Goal: Task Accomplishment & Management: Manage account settings

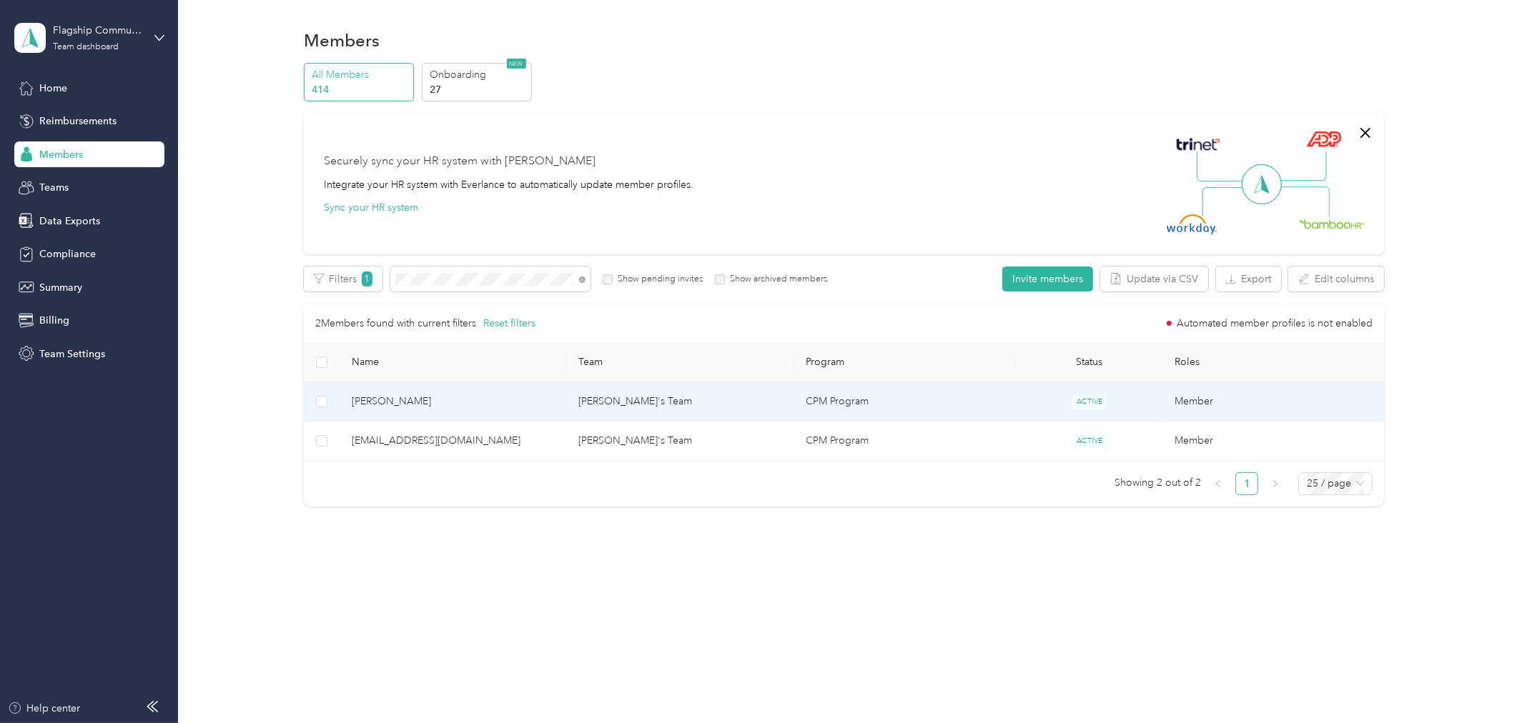
click at [595, 403] on td "[PERSON_NAME]'s Team" at bounding box center [680, 401] width 227 height 39
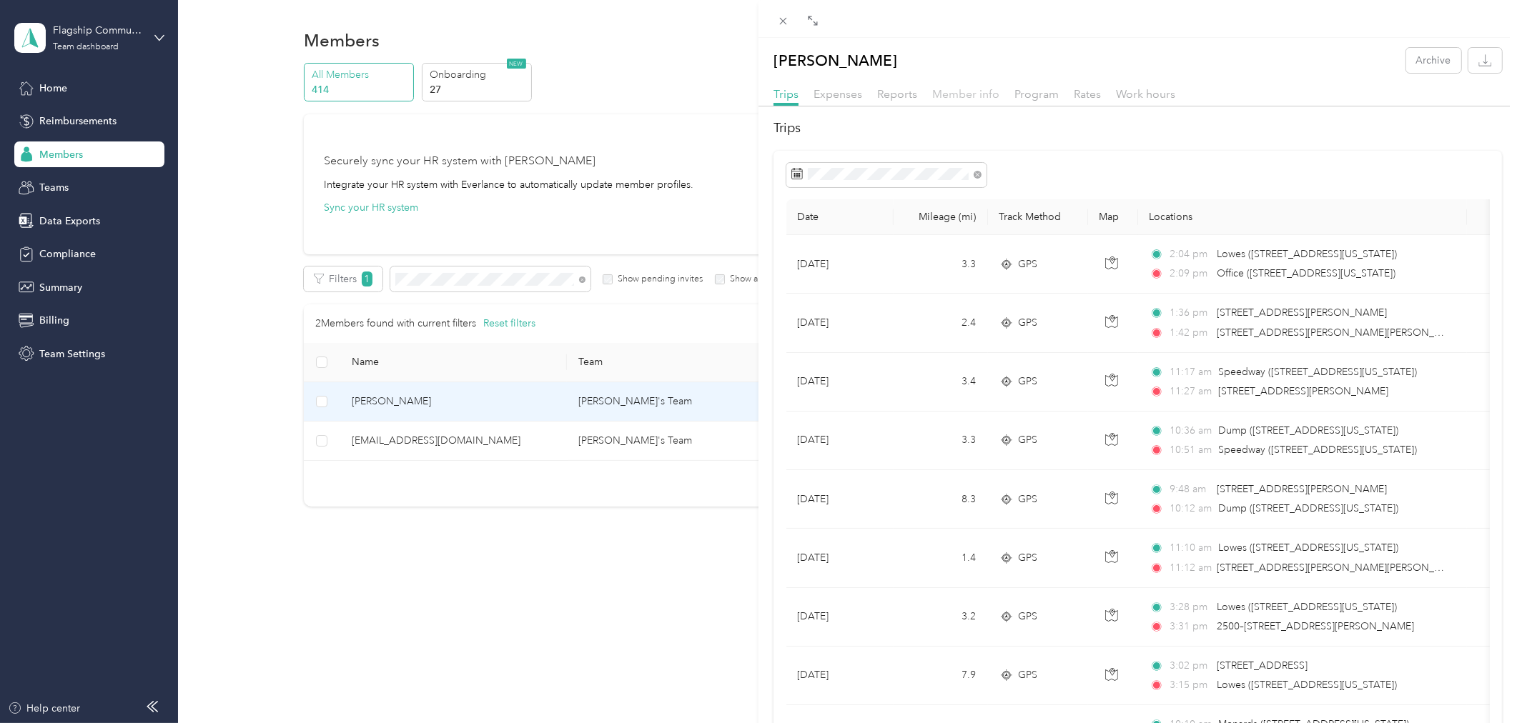
click at [966, 91] on span "Member info" at bounding box center [965, 94] width 67 height 14
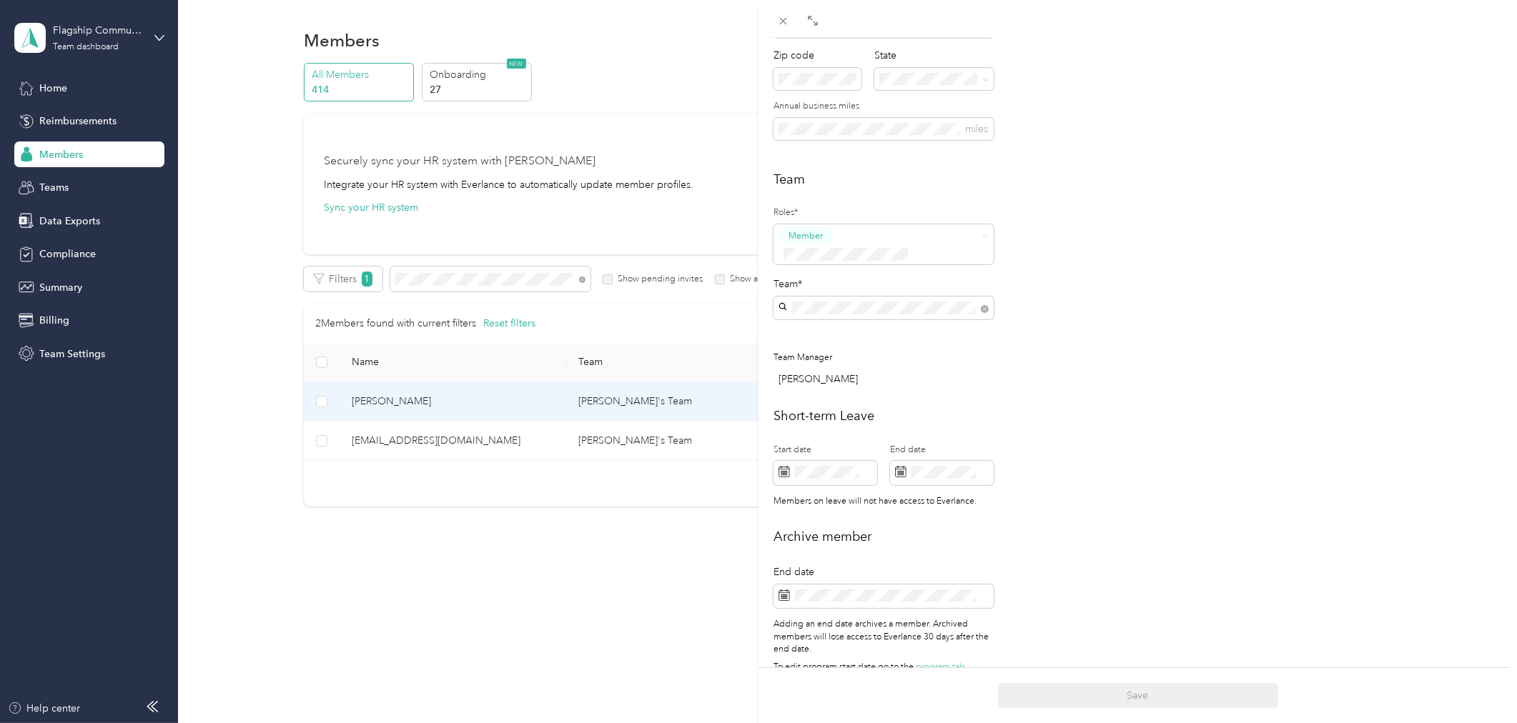
scroll to position [279, 0]
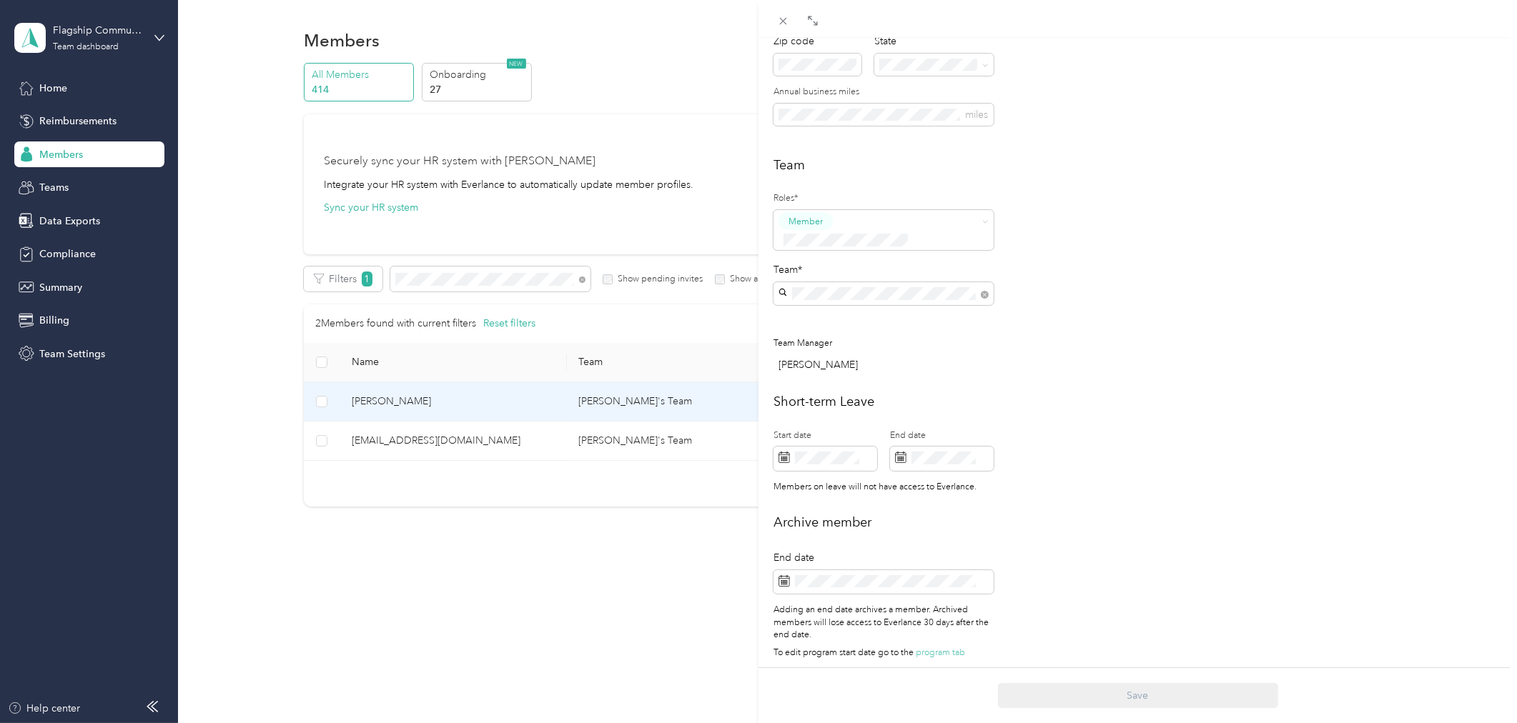
click at [815, 347] on div "[PERSON_NAME]'s Team [PERSON_NAME]" at bounding box center [883, 353] width 200 height 33
click at [1126, 693] on button "Save" at bounding box center [1138, 695] width 280 height 25
click at [410, 279] on div "Jordan Key Archive Trips Expenses Reports Member info Program Rates Work hours …" at bounding box center [758, 361] width 1517 height 723
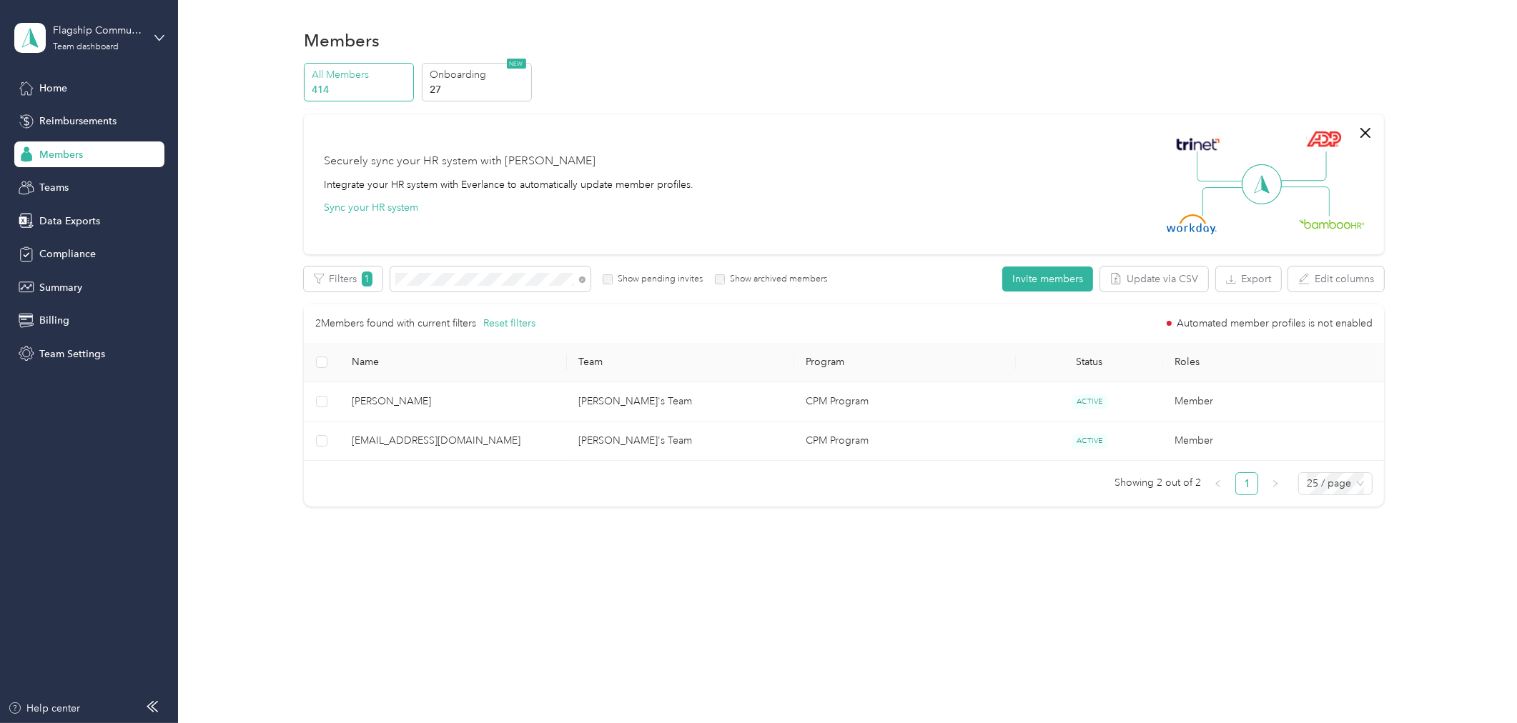
scroll to position [264, 0]
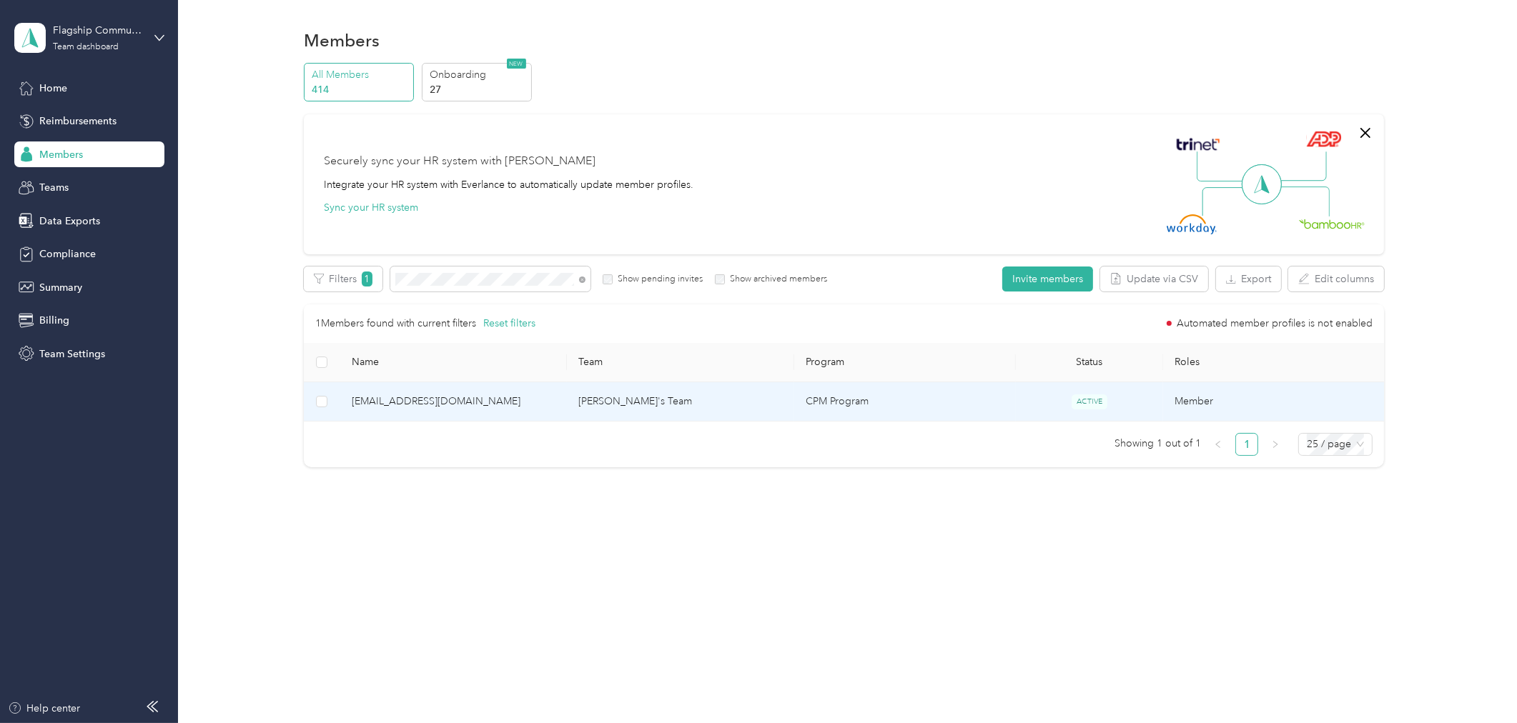
click at [615, 405] on td "[PERSON_NAME]'s Team" at bounding box center [680, 401] width 227 height 39
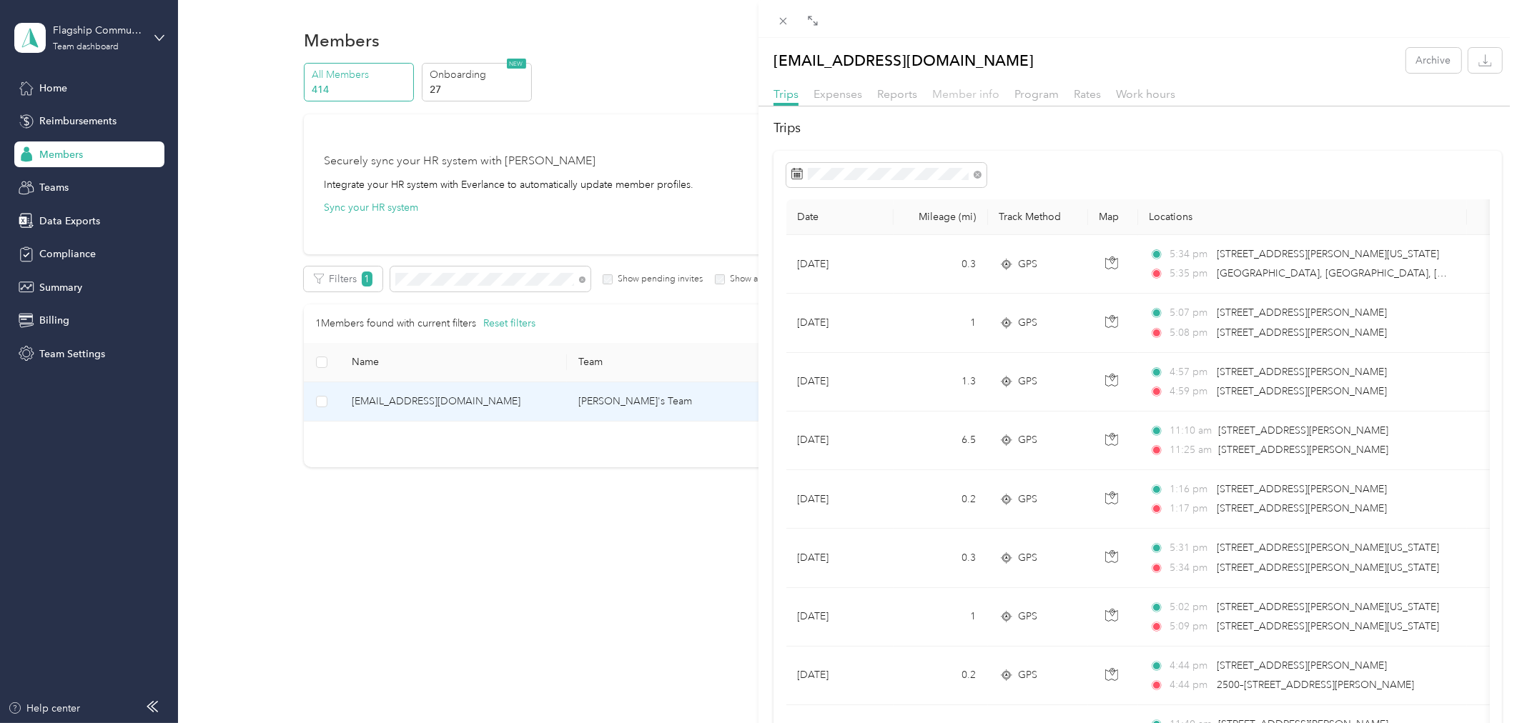
click at [972, 90] on span "Member info" at bounding box center [965, 94] width 67 height 14
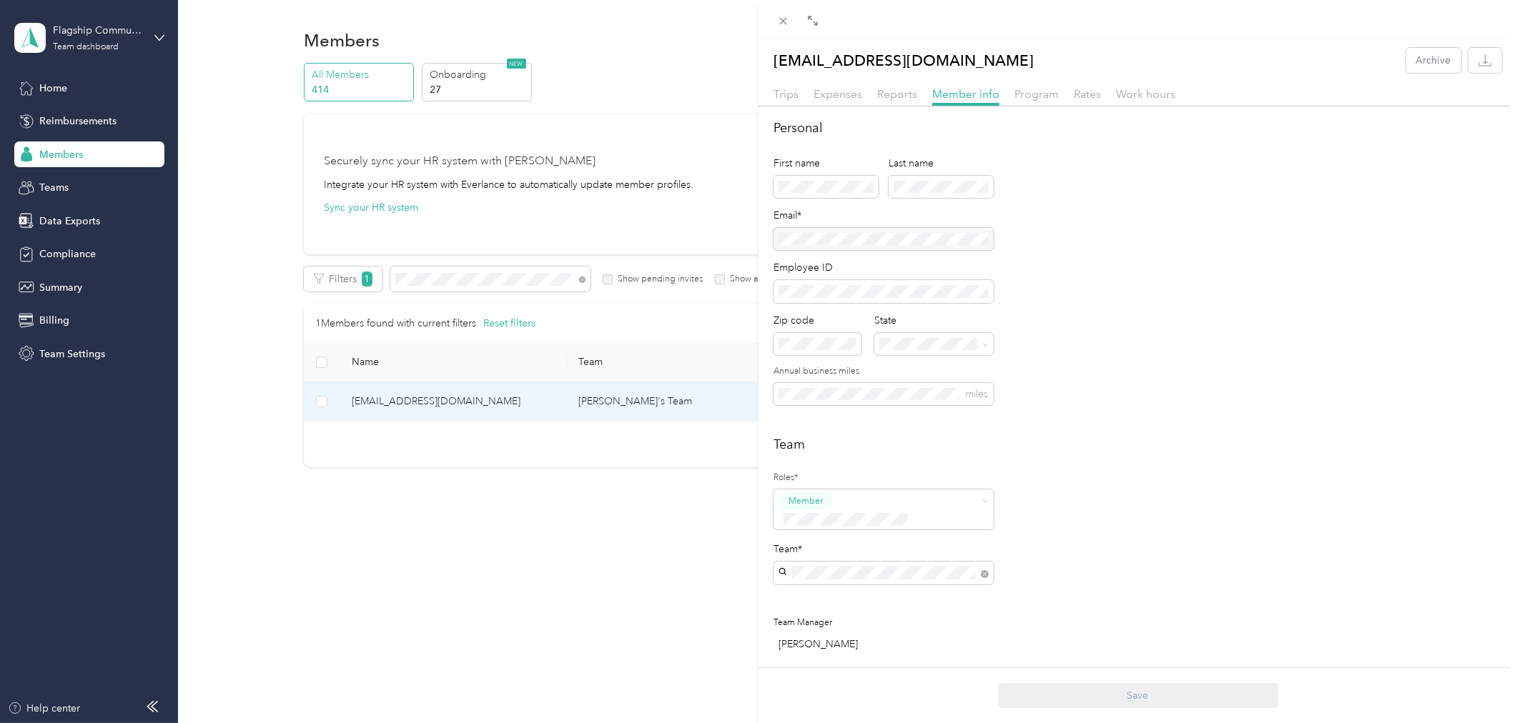
click at [831, 401] on div "[PERSON_NAME]'s Team [PERSON_NAME]" at bounding box center [883, 407] width 200 height 33
click at [1121, 695] on button "Save" at bounding box center [1138, 695] width 280 height 25
click at [1106, 692] on button "Save" at bounding box center [1138, 695] width 280 height 25
click at [420, 280] on div "[PERSON_NAME] Archive Trips Expenses Reports Member info Program Rates Work hou…" at bounding box center [758, 361] width 1517 height 723
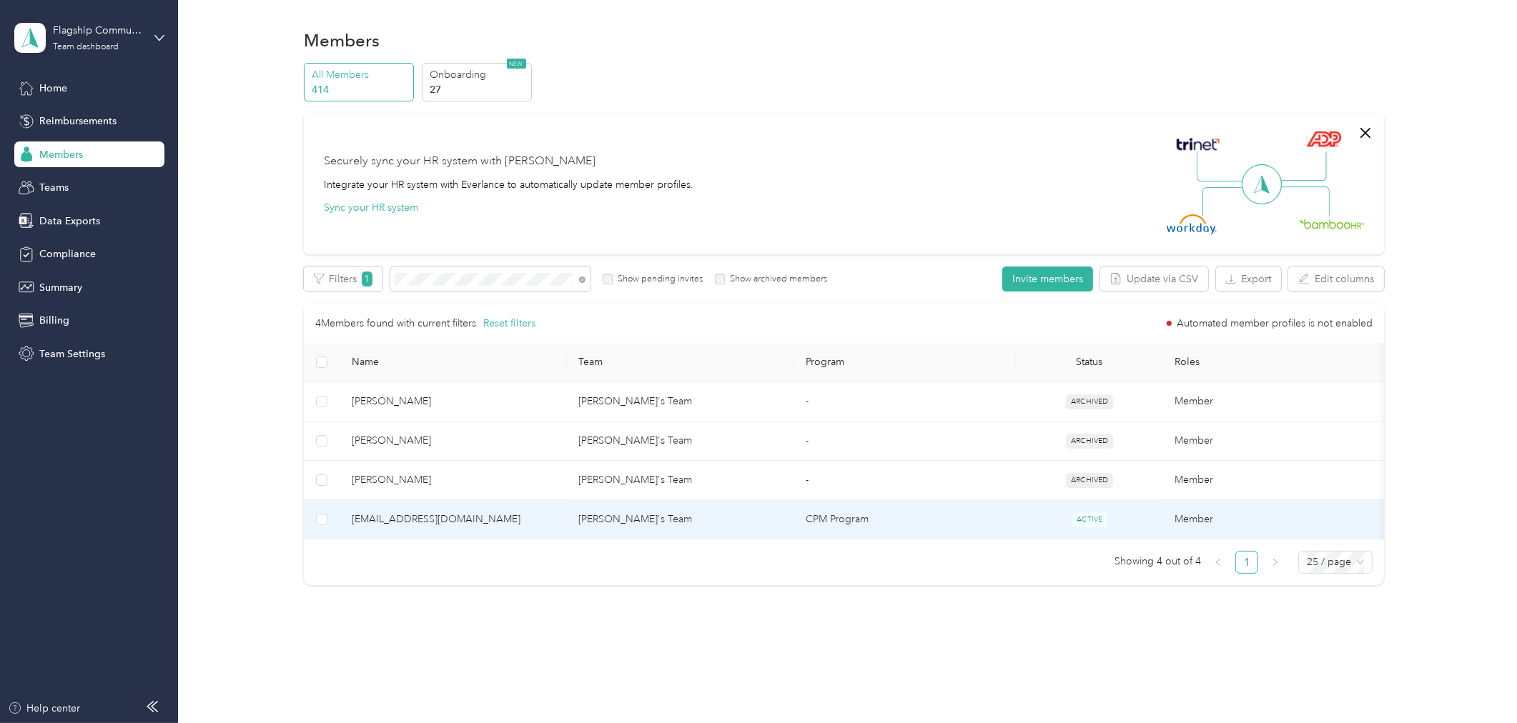
click at [622, 522] on td "[PERSON_NAME]'s Team" at bounding box center [680, 519] width 227 height 39
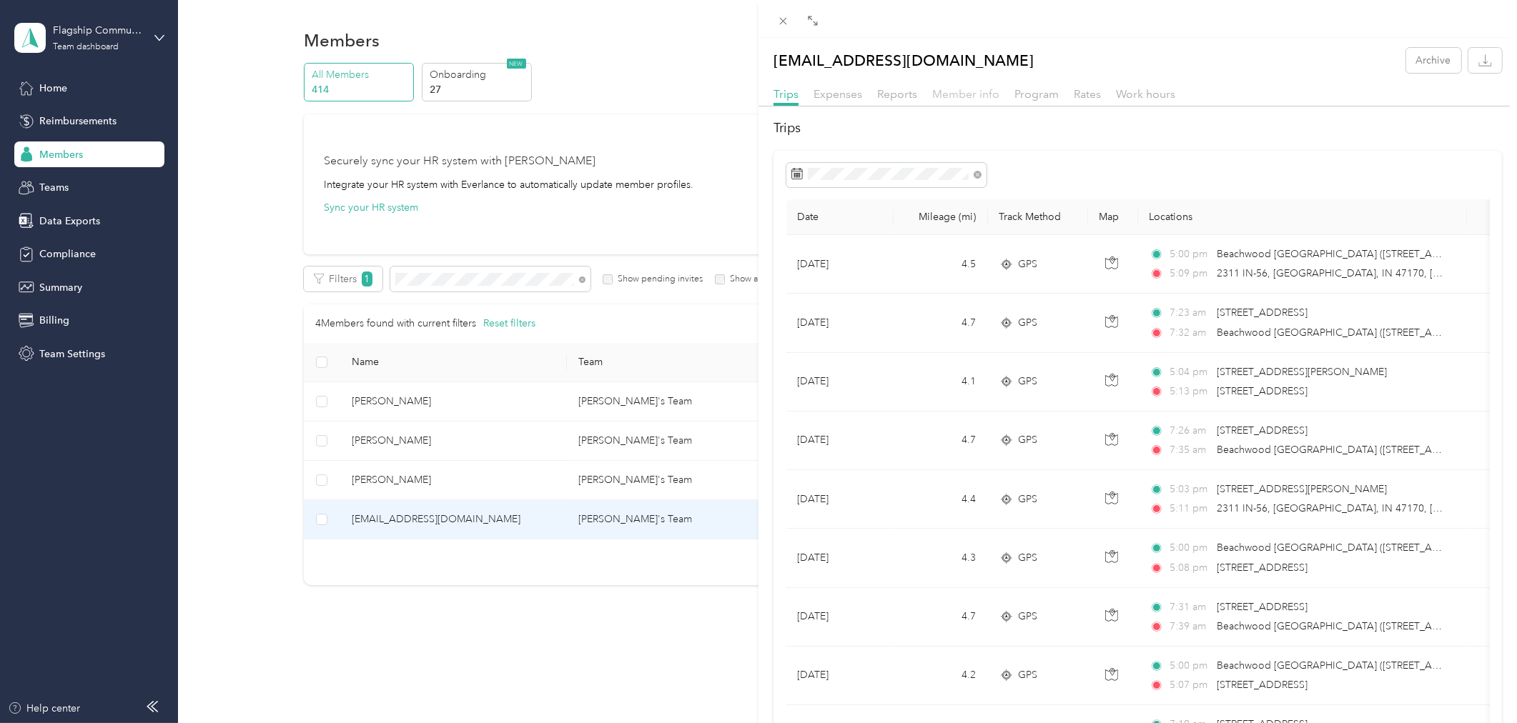
click at [979, 95] on span "Member info" at bounding box center [965, 94] width 67 height 14
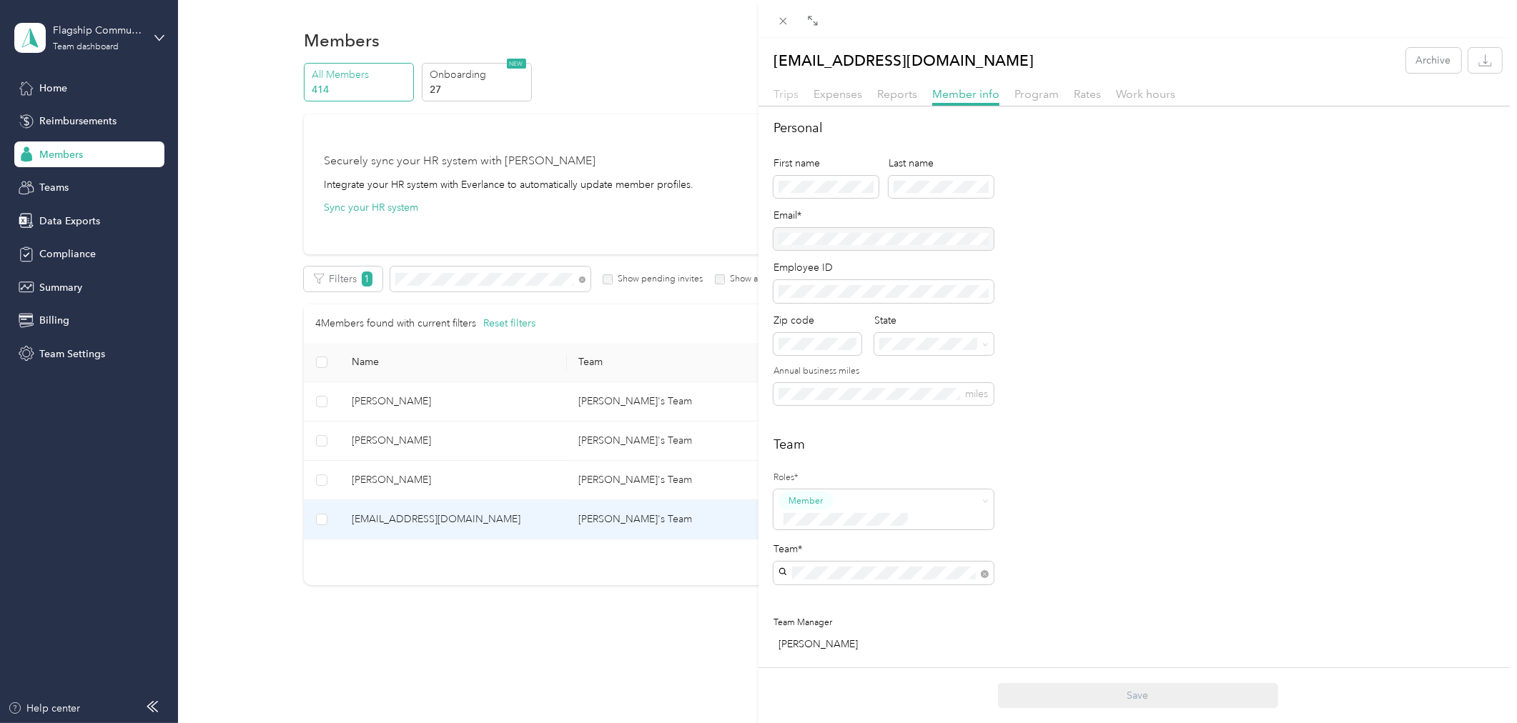
click at [780, 94] on span "Trips" at bounding box center [785, 94] width 25 height 14
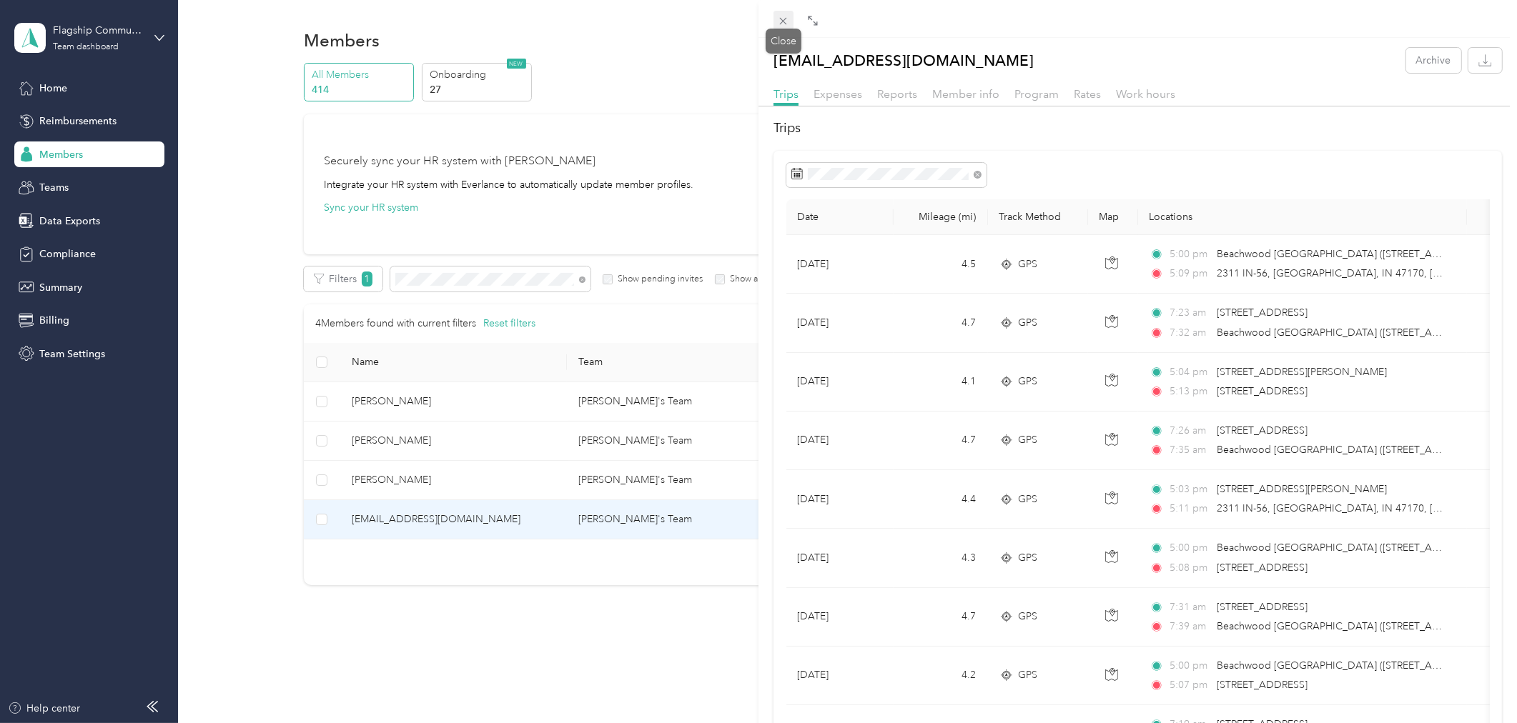
click at [783, 23] on icon at bounding box center [783, 21] width 12 height 12
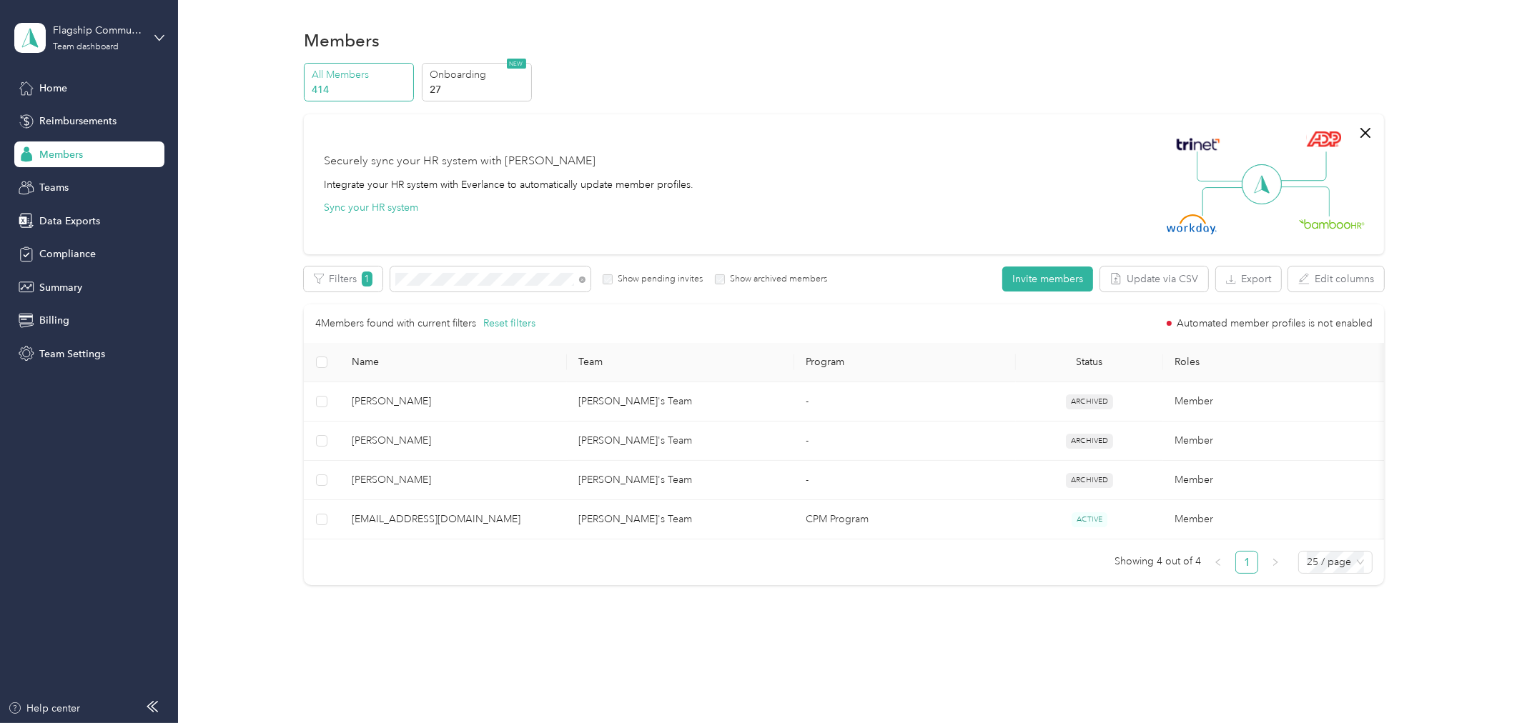
click at [58, 153] on span "Members" at bounding box center [61, 154] width 44 height 15
click at [581, 277] on icon at bounding box center [582, 280] width 6 height 6
